Goal: Transaction & Acquisition: Purchase product/service

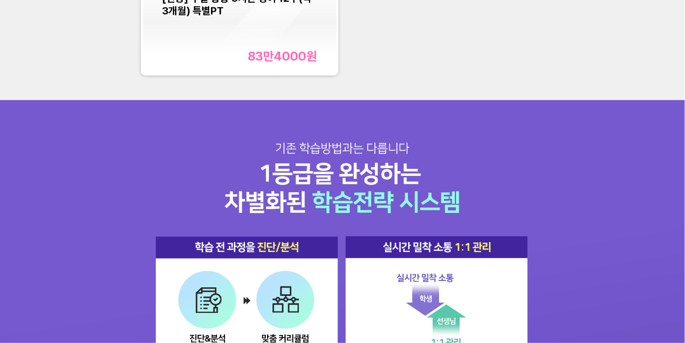
scroll to position [956, 0]
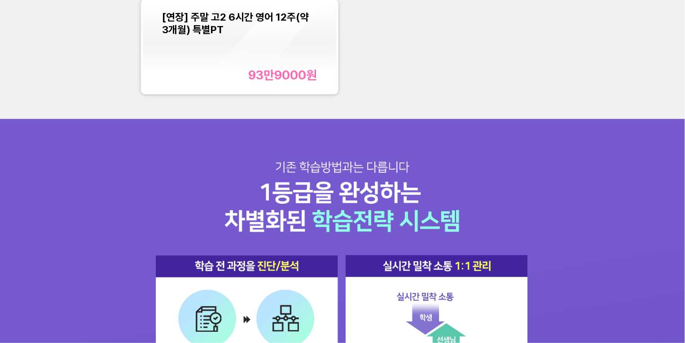
scroll to position [968, 0]
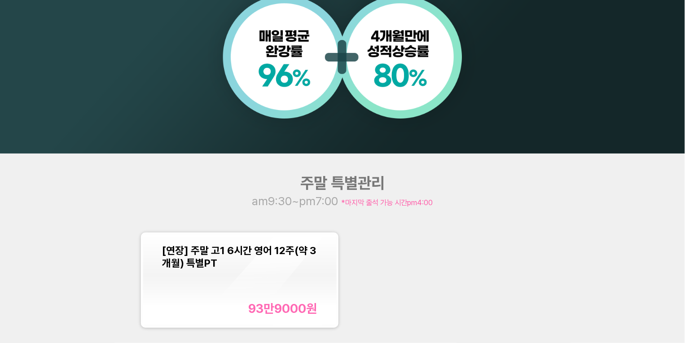
scroll to position [764, 0]
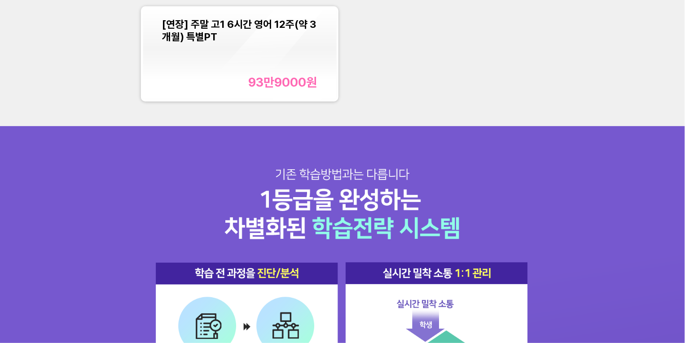
scroll to position [970, 0]
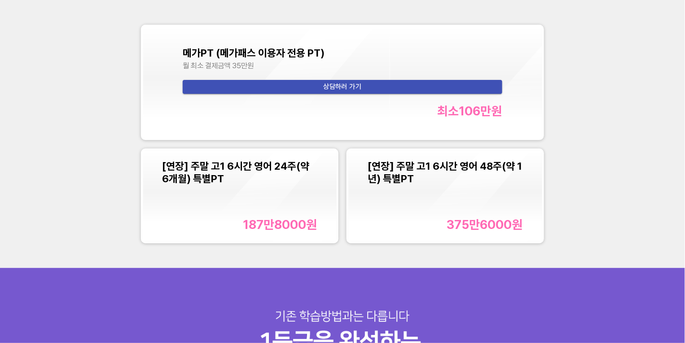
scroll to position [968, 0]
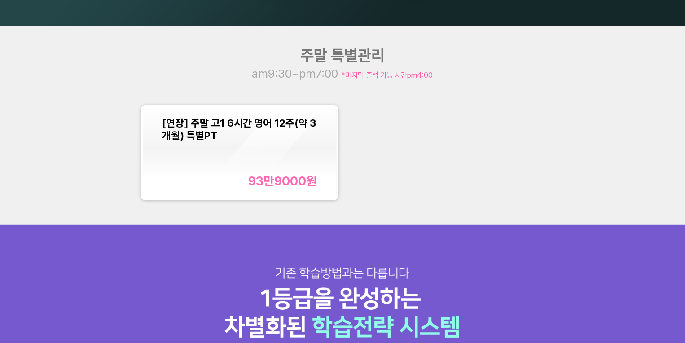
scroll to position [964, 0]
